Goal: Check status: Check status

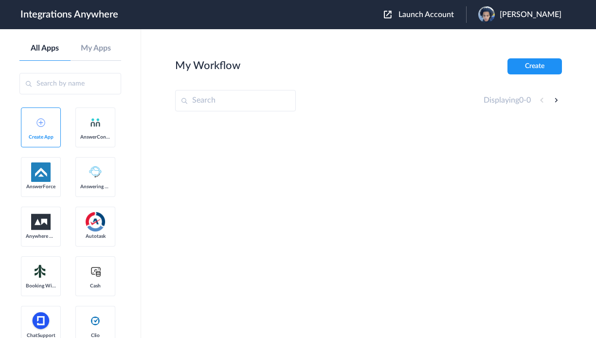
click at [420, 18] on span "Launch Account" at bounding box center [425, 15] width 55 height 8
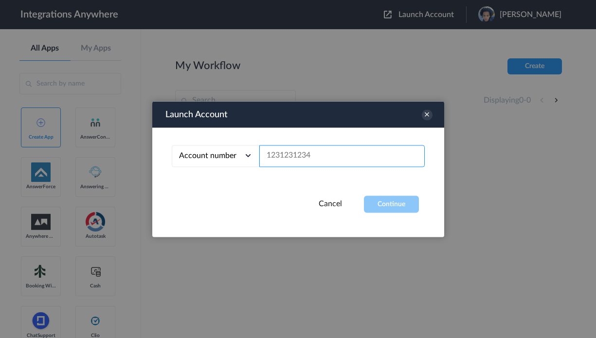
click at [296, 160] on input "text" at bounding box center [341, 156] width 165 height 22
paste input "2075502859"
type input "2075502859"
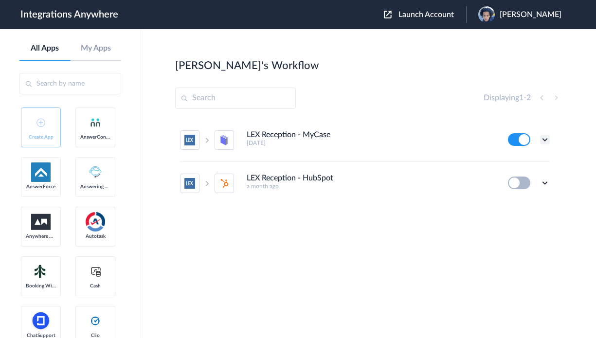
click at [543, 137] on icon at bounding box center [545, 140] width 10 height 10
click at [519, 181] on link "Task history" at bounding box center [517, 180] width 47 height 7
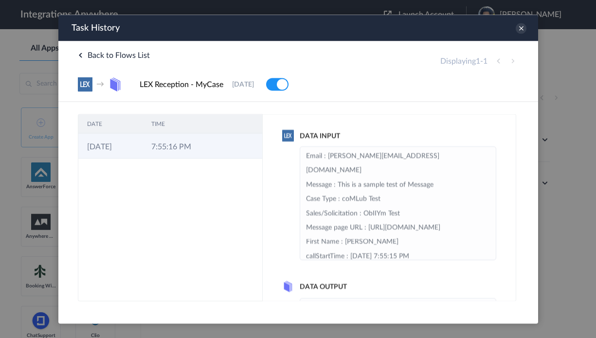
click at [188, 142] on td "7:55:16 PM" at bounding box center [174, 145] width 64 height 25
click at [521, 25] on icon at bounding box center [520, 28] width 11 height 11
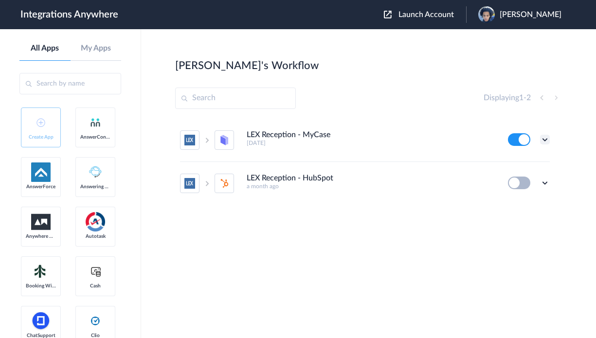
click at [545, 137] on icon at bounding box center [545, 140] width 10 height 10
click at [510, 180] on link "Task history" at bounding box center [517, 180] width 47 height 7
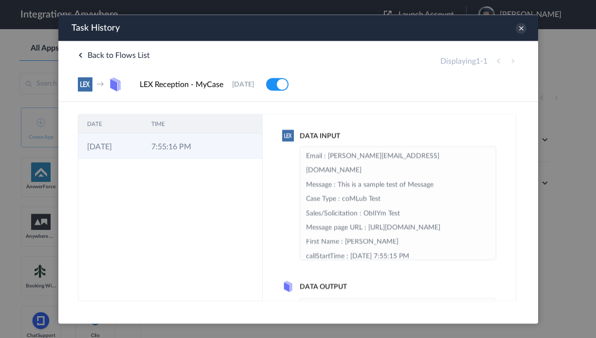
click at [179, 157] on td "7:55:16 PM" at bounding box center [174, 145] width 64 height 25
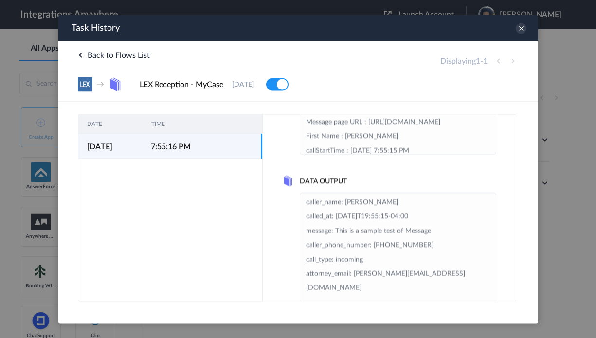
scroll to position [120, 0]
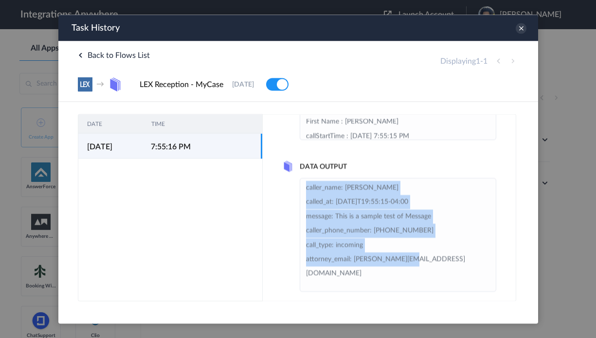
drag, startPoint x: 418, startPoint y: 262, endPoint x: 344, endPoint y: 170, distance: 118.3
click at [344, 170] on div "Data Output caller_name: [PERSON_NAME] called_at: [DATE]T19:55:15-04:00 message…" at bounding box center [389, 227] width 214 height 130
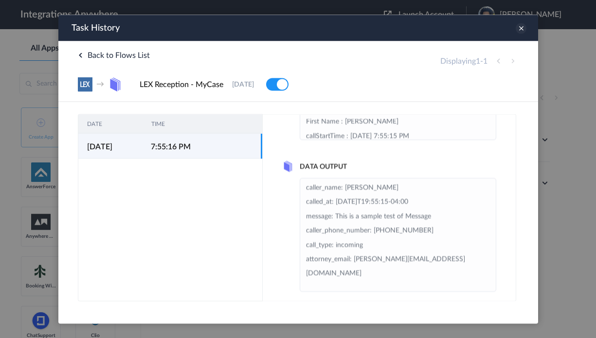
click at [518, 26] on icon at bounding box center [520, 28] width 11 height 11
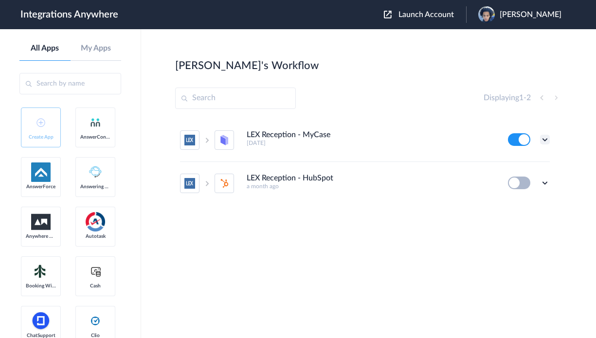
click at [543, 139] on icon at bounding box center [545, 140] width 10 height 10
click at [429, 88] on div "Displaying 1 - 2" at bounding box center [368, 98] width 387 height 21
